Goal: Task Accomplishment & Management: Use online tool/utility

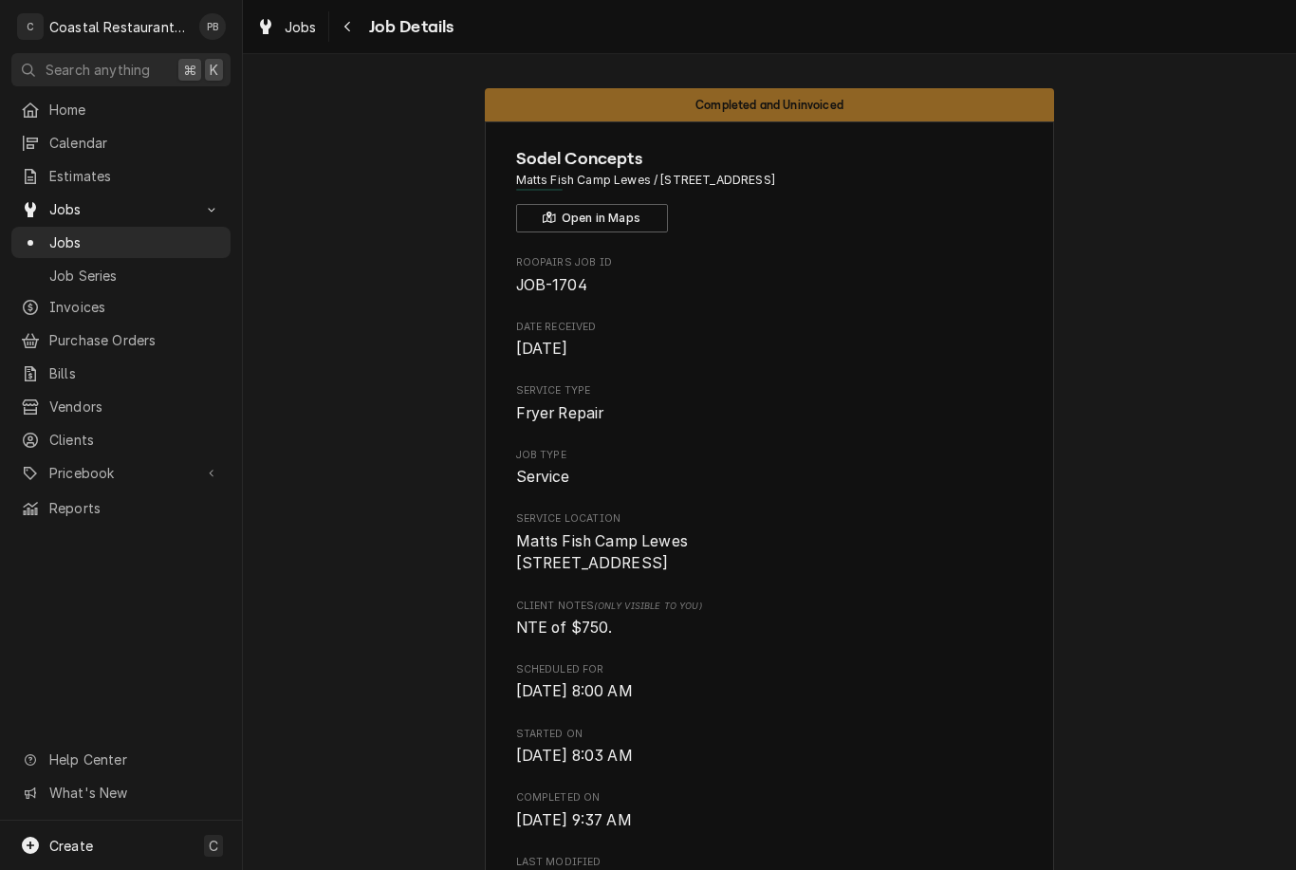
click at [77, 232] on span "Jobs" at bounding box center [135, 242] width 172 height 20
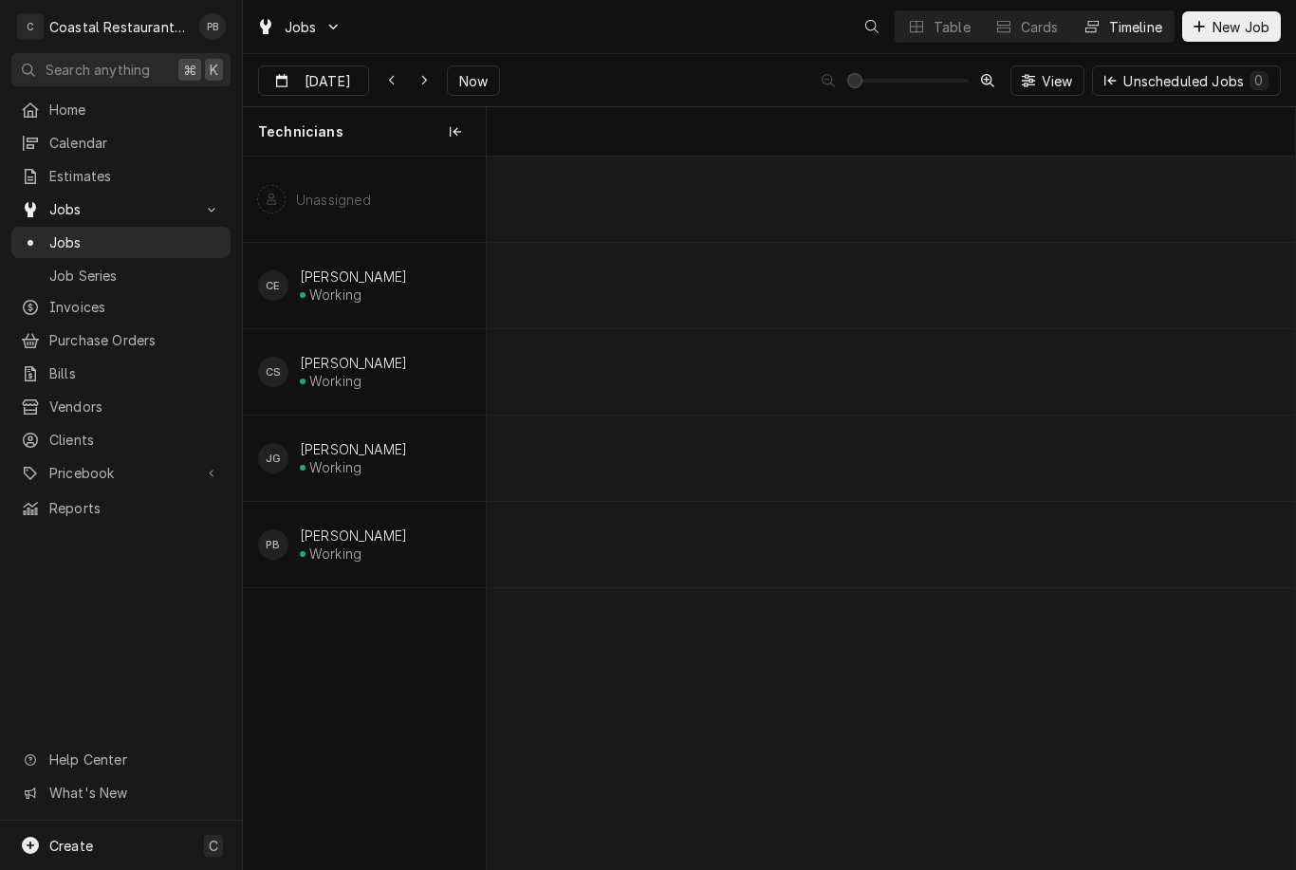
scroll to position [0, 16005]
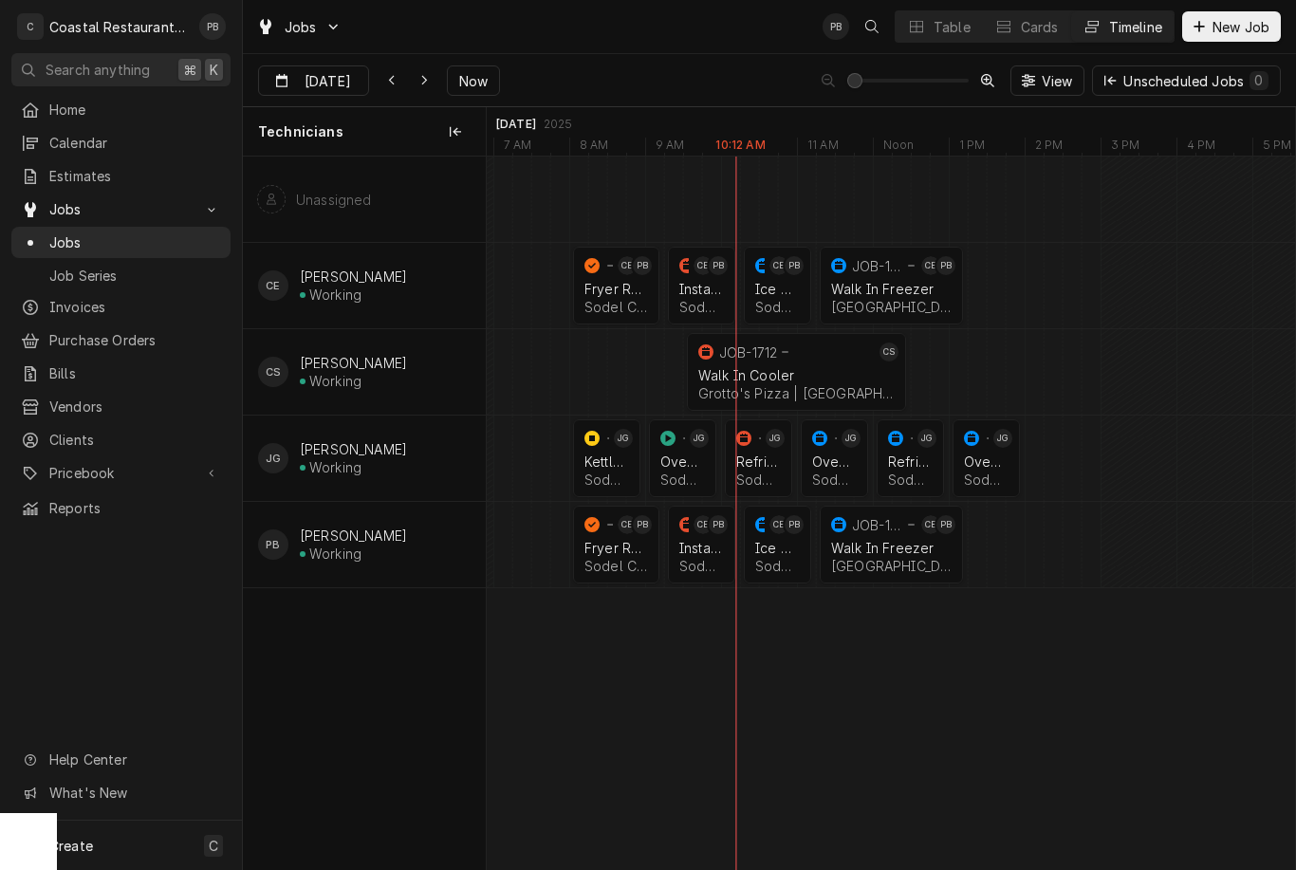
click at [703, 546] on div "Installation" at bounding box center [701, 548] width 45 height 16
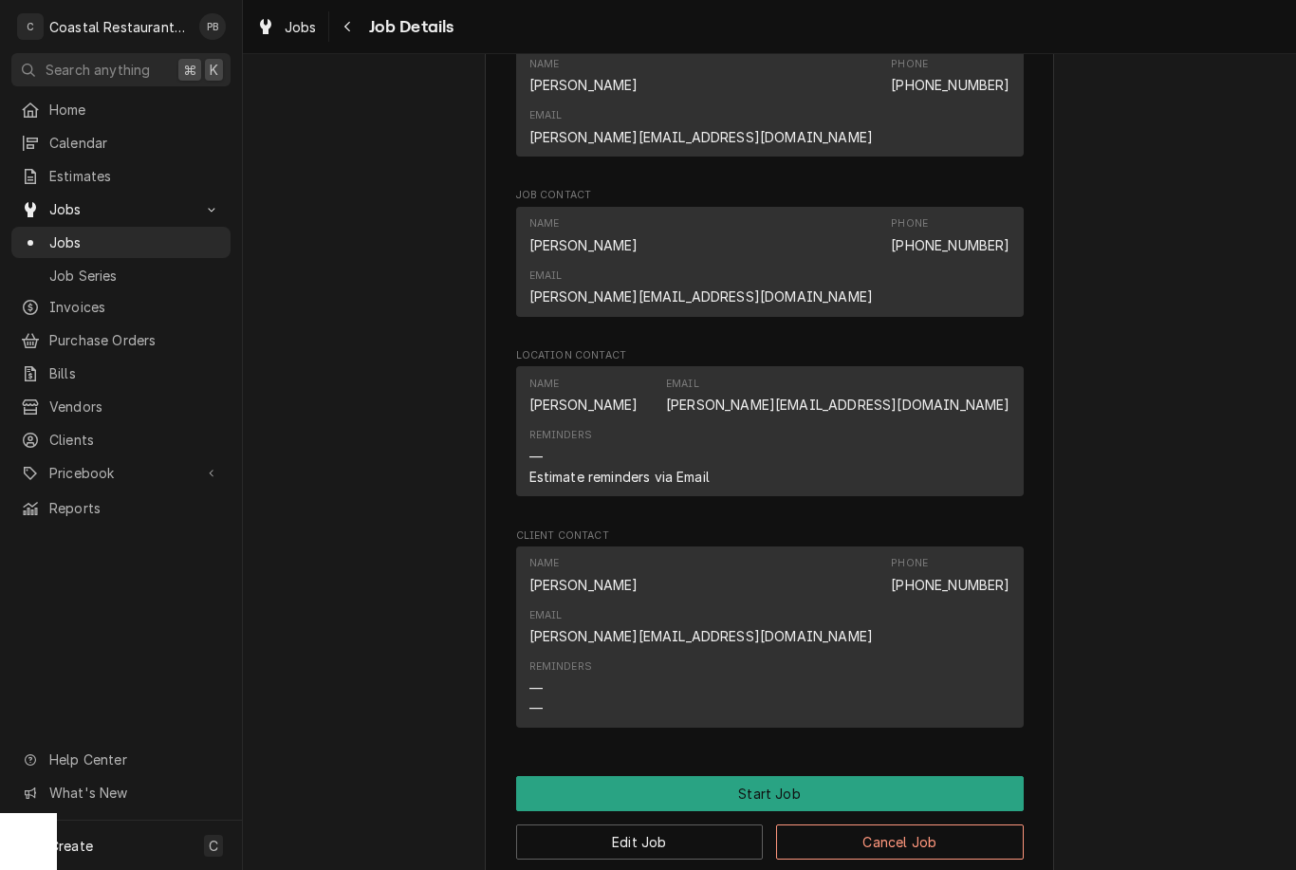
scroll to position [1179, 0]
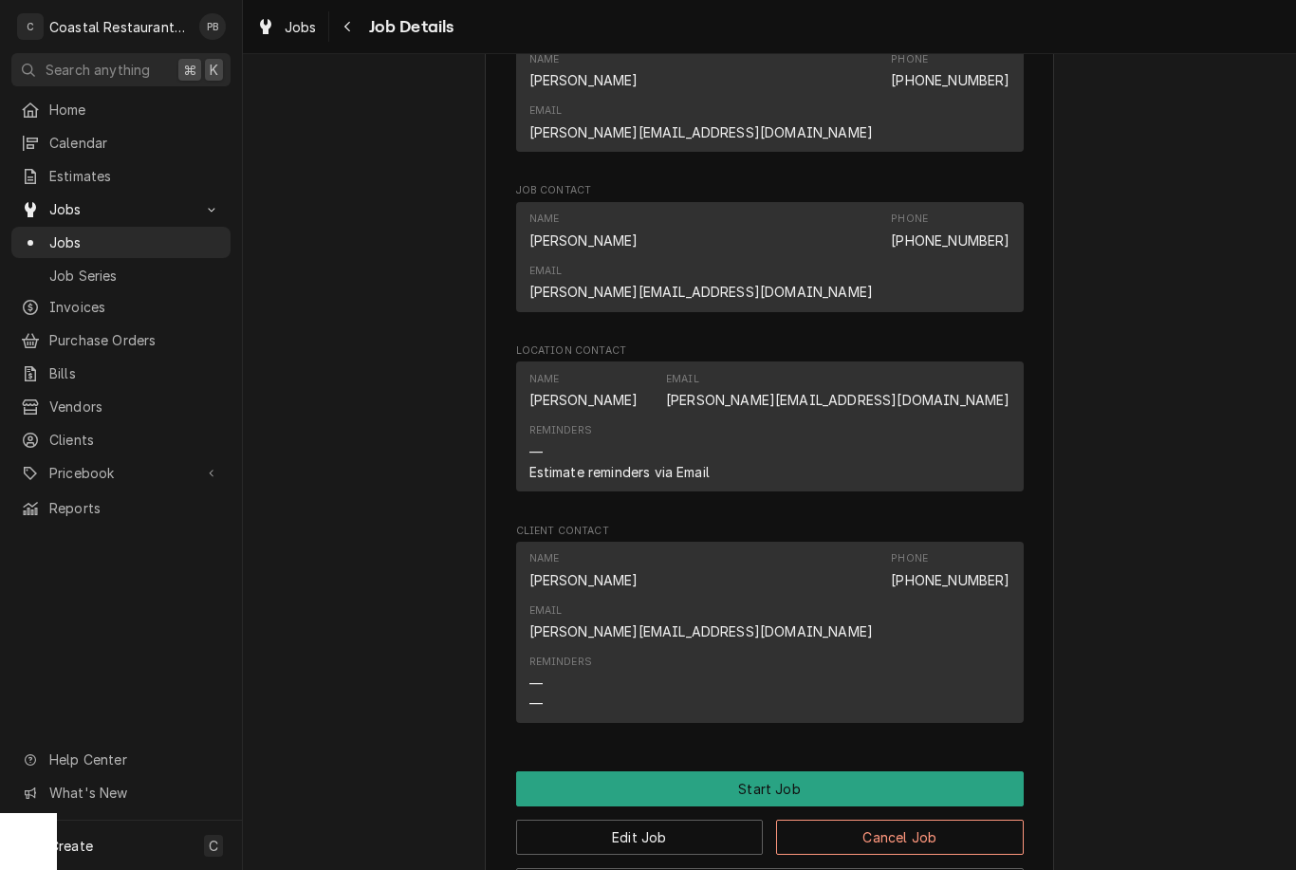
click at [846, 771] on button "Start Job" at bounding box center [769, 788] width 507 height 35
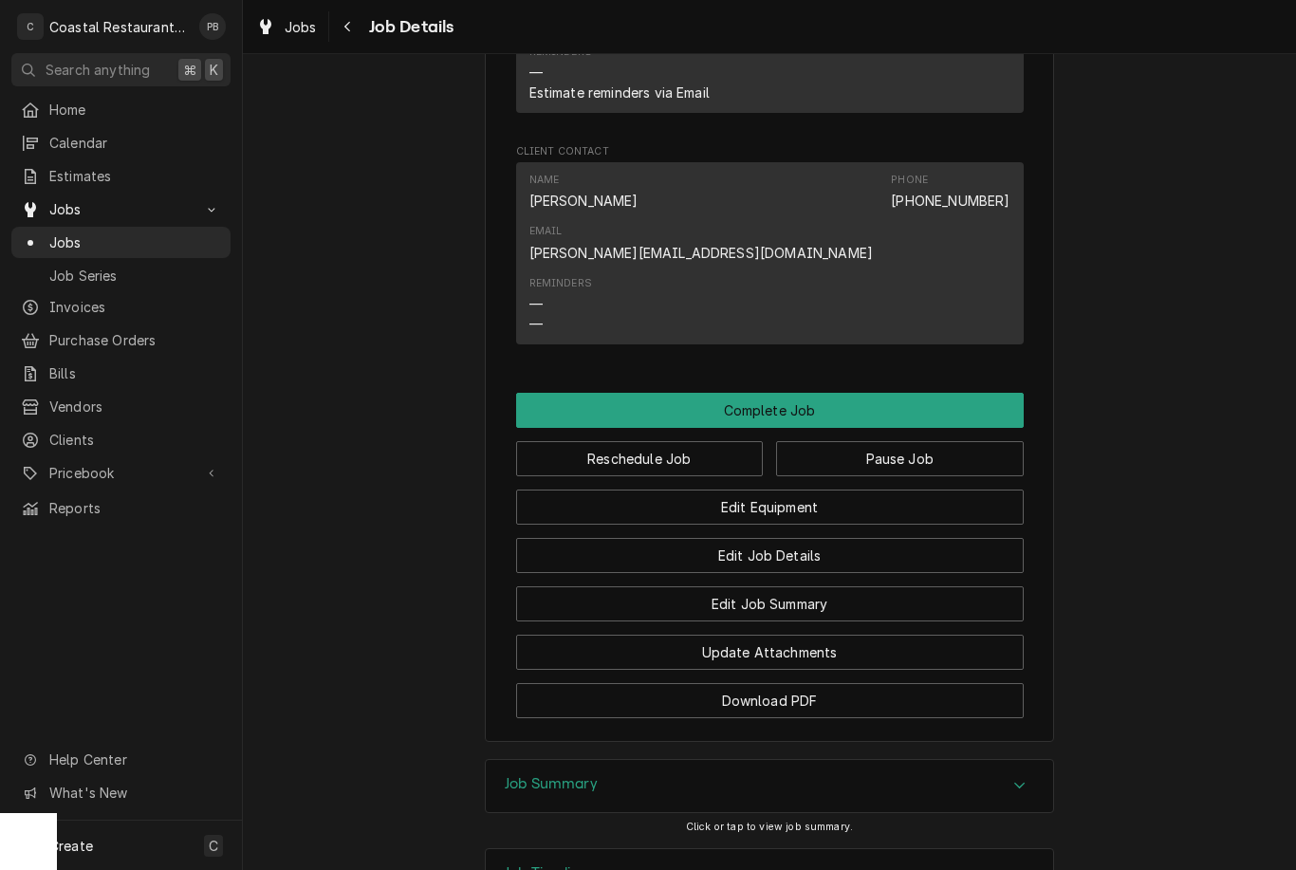
scroll to position [1621, 0]
